Goal: Task Accomplishment & Management: Manage account settings

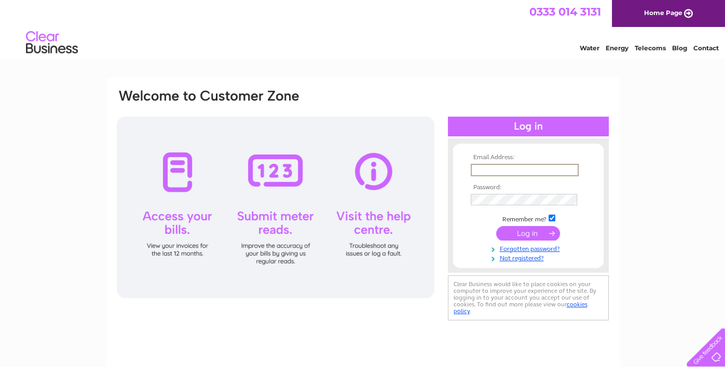
click at [492, 171] on input "text" at bounding box center [525, 170] width 108 height 12
type input "info@hopscotchtheatre.com"
click at [512, 230] on input "submit" at bounding box center [528, 233] width 64 height 15
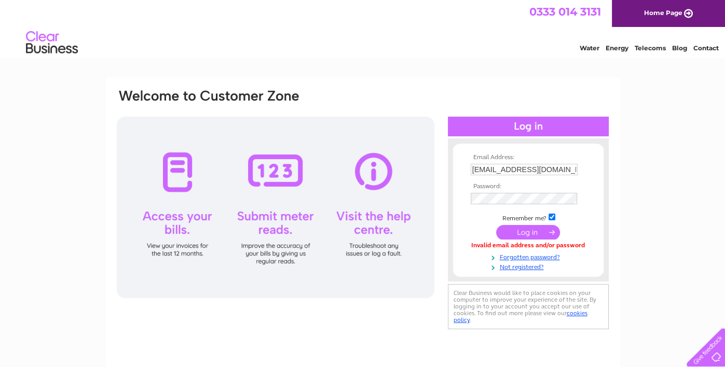
click at [525, 230] on input "submit" at bounding box center [528, 232] width 64 height 15
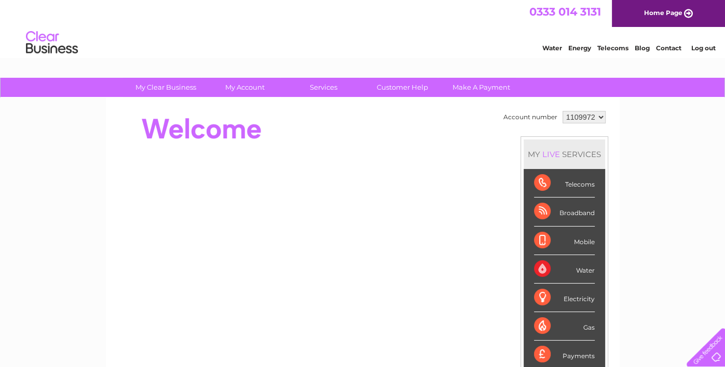
click at [236, 39] on div "Water Energy Telecoms Blog Contact Log out" at bounding box center [362, 44] width 725 height 34
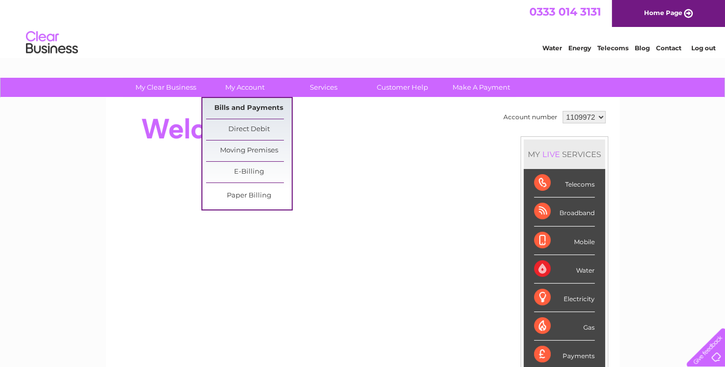
click at [246, 105] on link "Bills and Payments" at bounding box center [249, 108] width 86 height 21
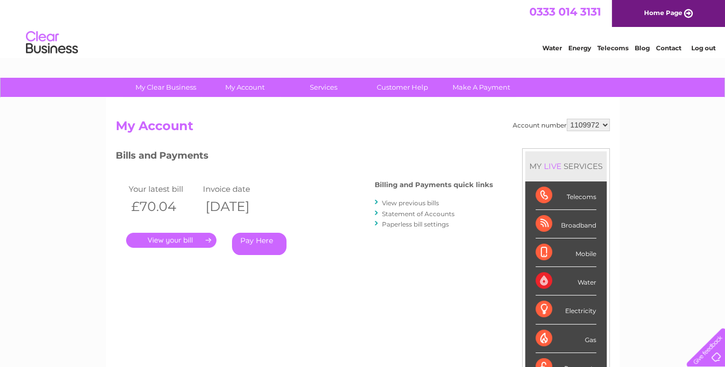
click at [194, 241] on link "." at bounding box center [171, 240] width 90 height 15
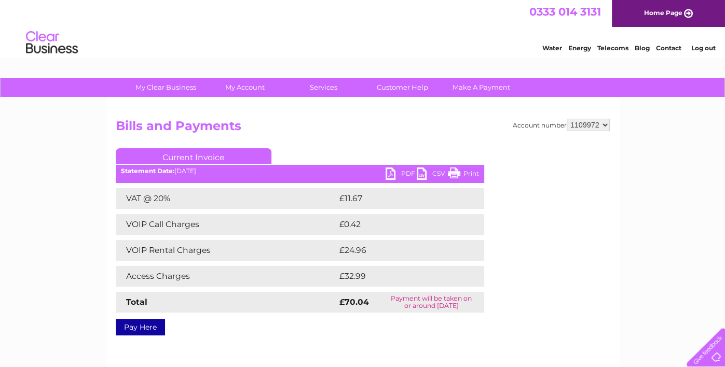
click at [406, 172] on link "PDF" at bounding box center [401, 175] width 31 height 15
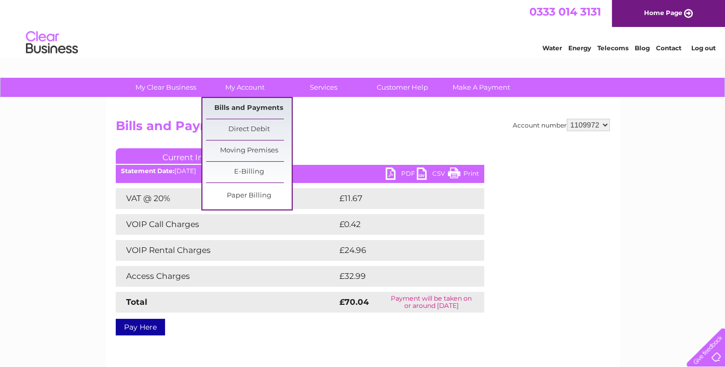
click at [235, 105] on link "Bills and Payments" at bounding box center [249, 108] width 86 height 21
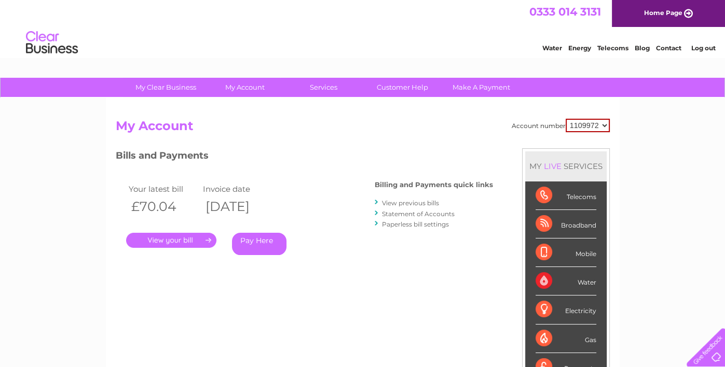
click at [398, 202] on link "View previous bills" at bounding box center [410, 203] width 57 height 8
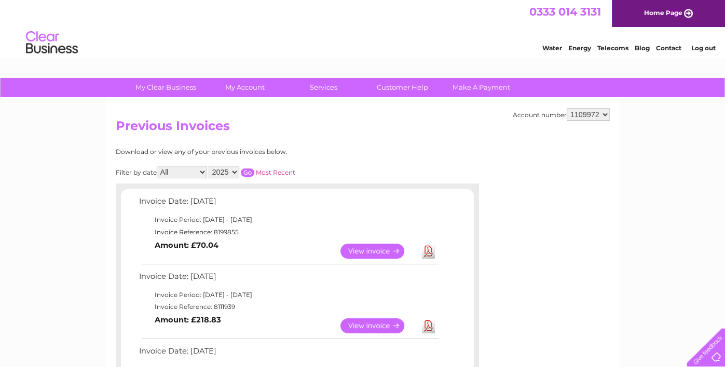
click at [220, 233] on td "Invoice Reference: 8199855" at bounding box center [288, 232] width 304 height 12
copy td "8199855"
click at [699, 44] on link "Log out" at bounding box center [703, 48] width 24 height 8
